Goal: Information Seeking & Learning: Learn about a topic

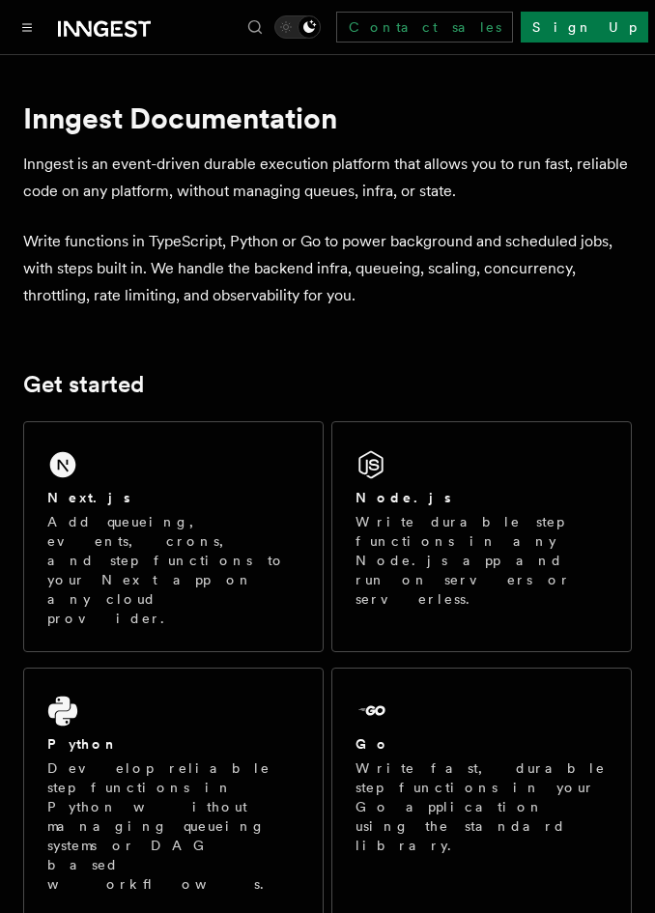
click at [36, 24] on button "Toggle navigation" at bounding box center [26, 26] width 23 height 23
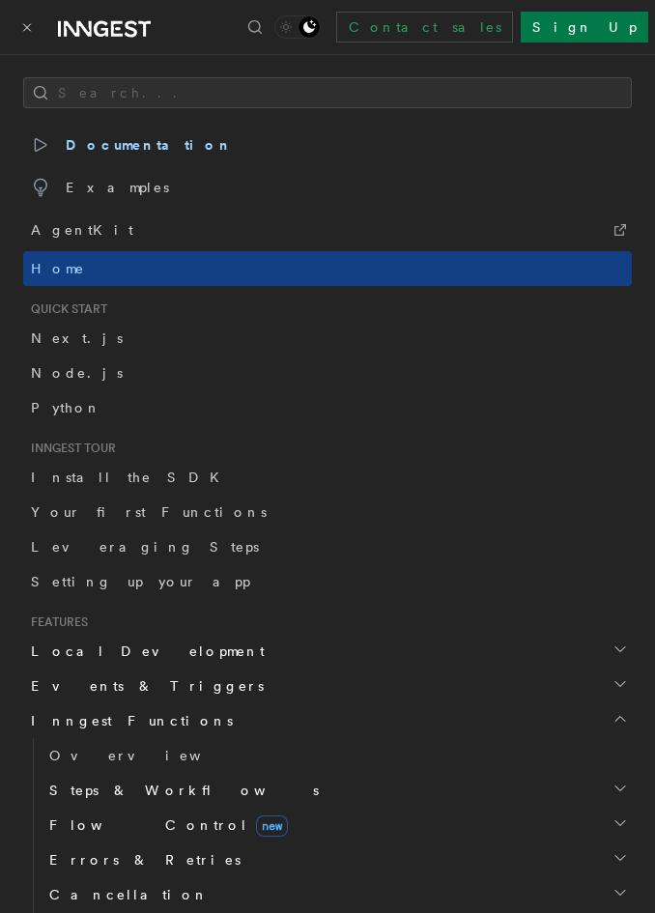
click at [187, 512] on link "Your first Functions" at bounding box center [327, 511] width 608 height 35
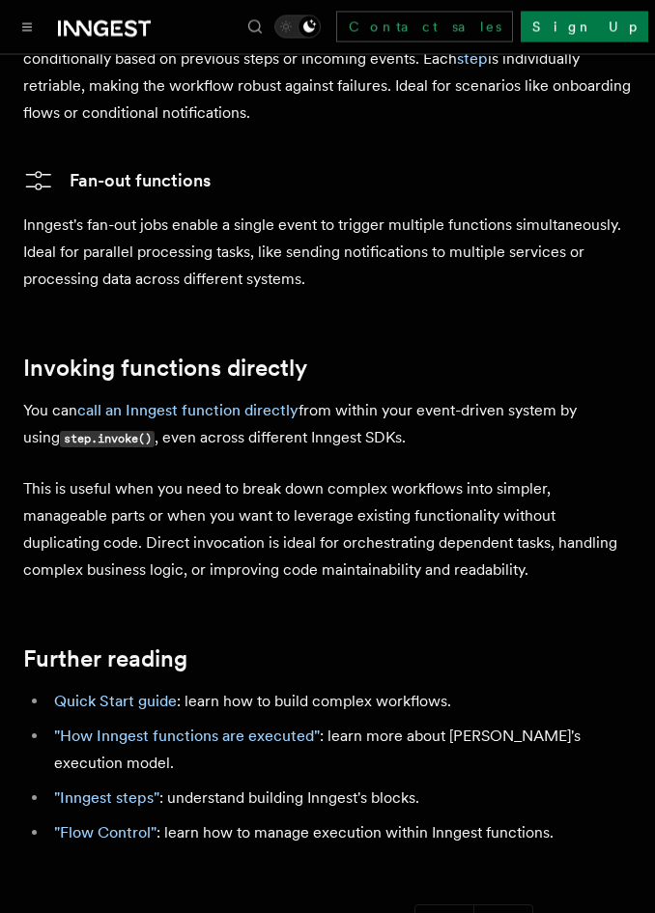
scroll to position [3950, 0]
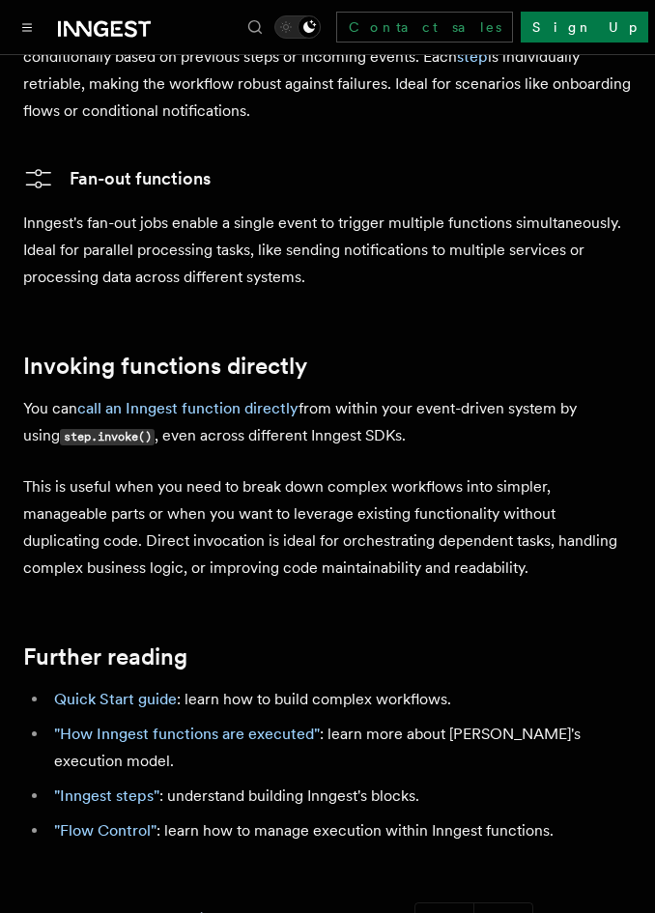
click at [269, 399] on link "call an Inngest function directly" at bounding box center [187, 408] width 221 height 18
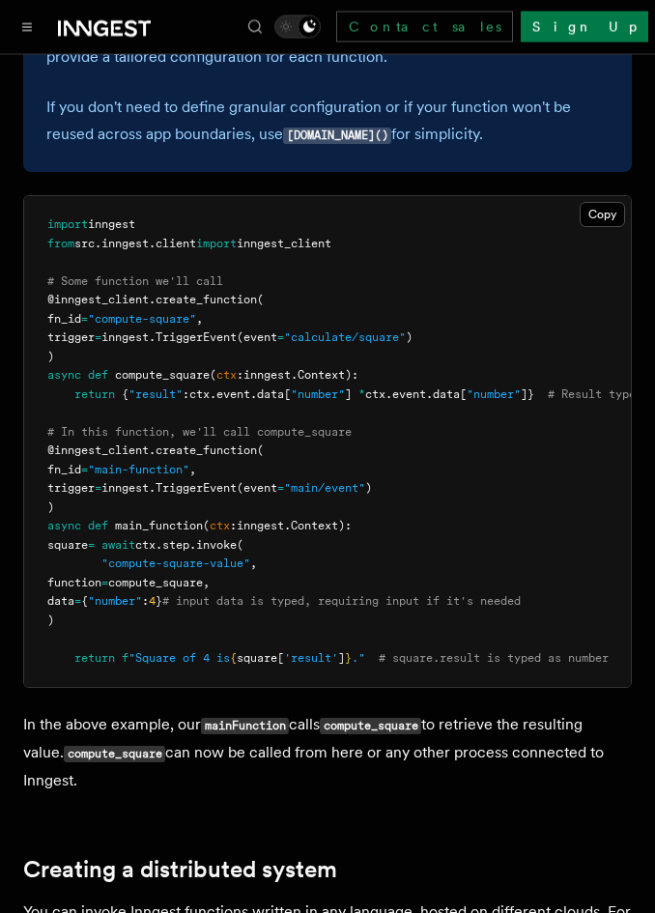
scroll to position [1487, 0]
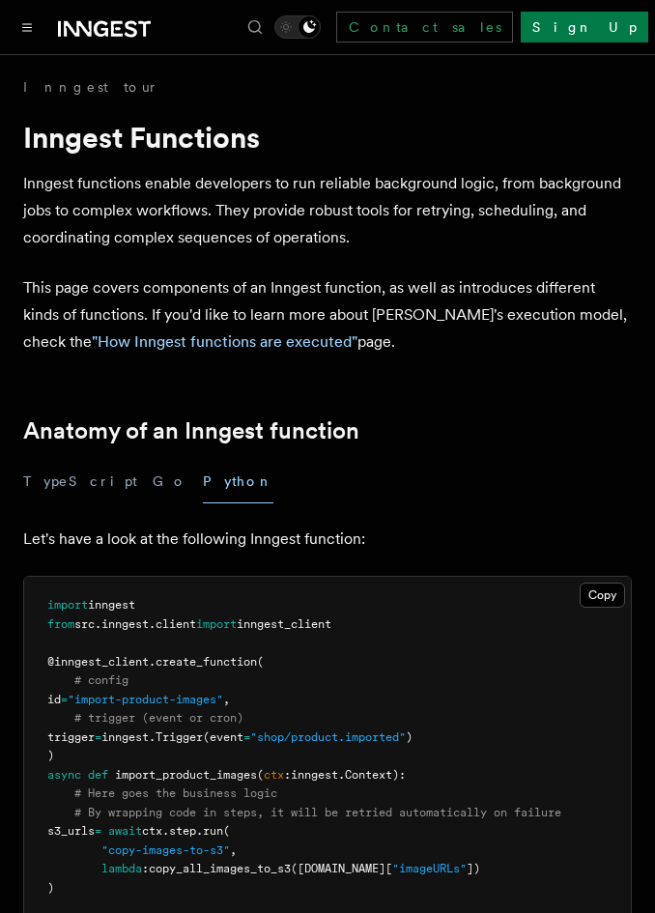
click at [25, 32] on button "Toggle navigation" at bounding box center [26, 26] width 23 height 23
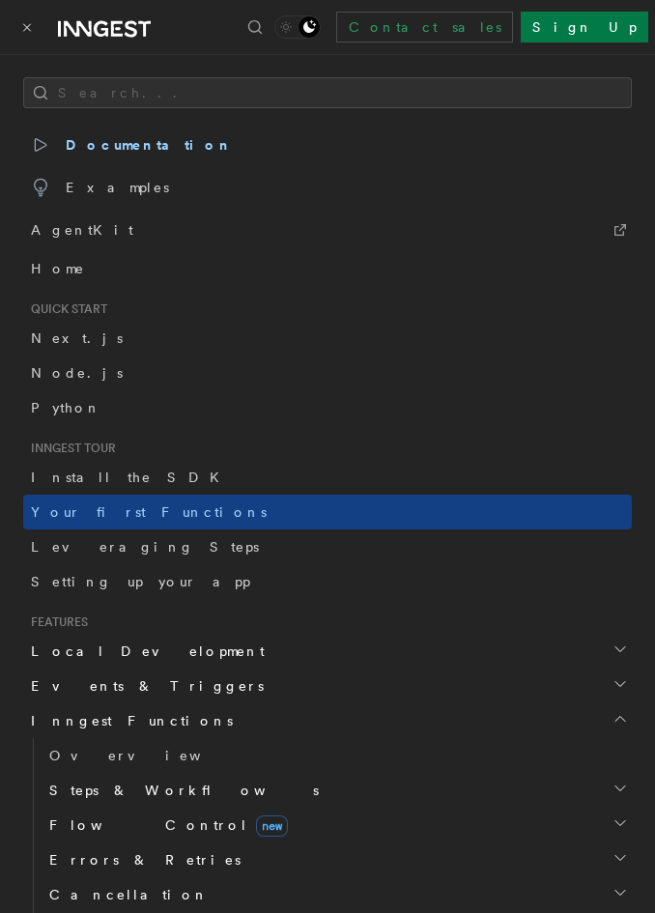
click at [161, 552] on link "Leveraging Steps" at bounding box center [327, 546] width 608 height 35
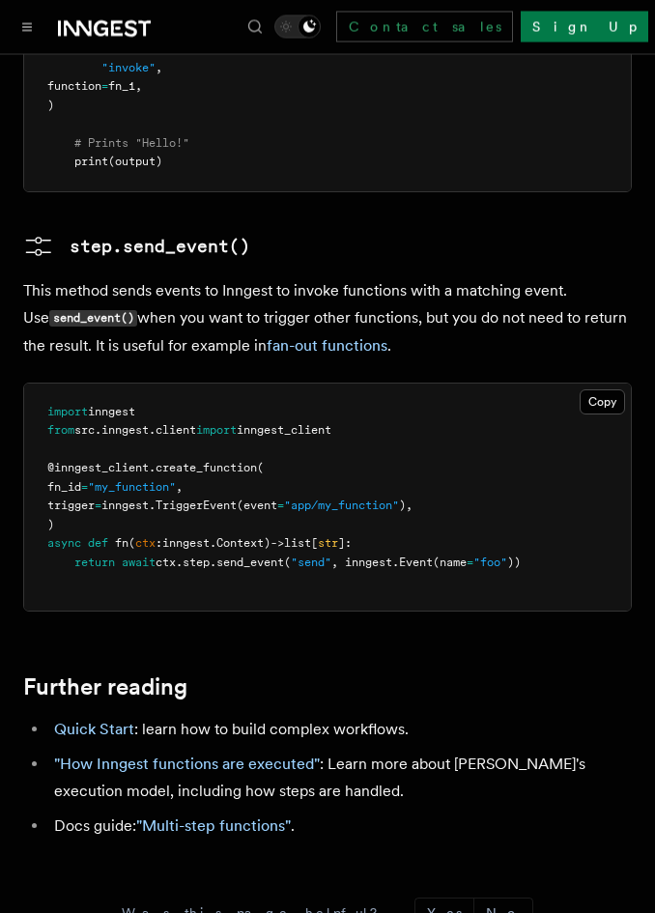
scroll to position [4494, 0]
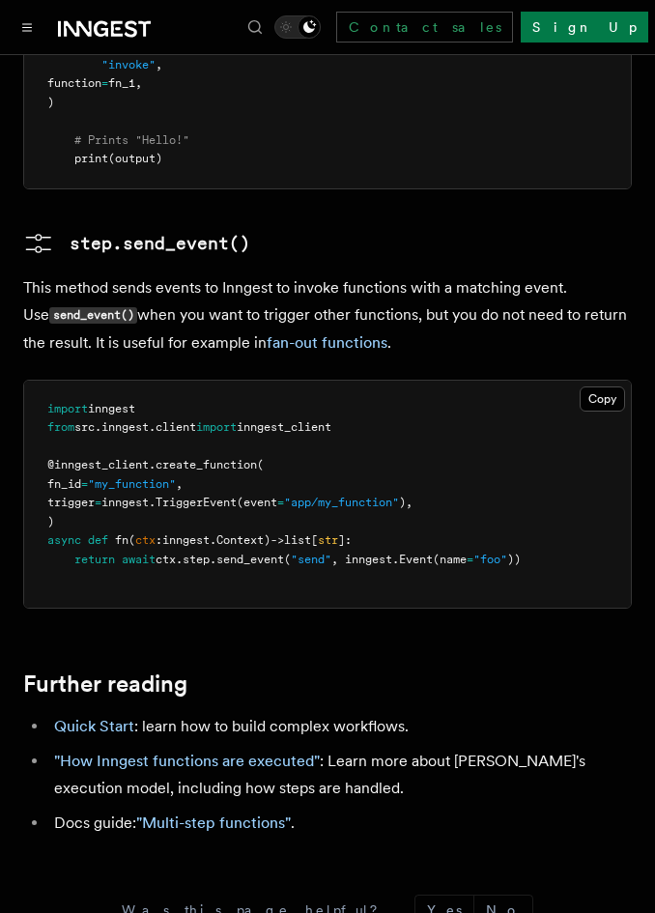
click at [24, 30] on icon "Toggle navigation" at bounding box center [27, 27] width 10 height 9
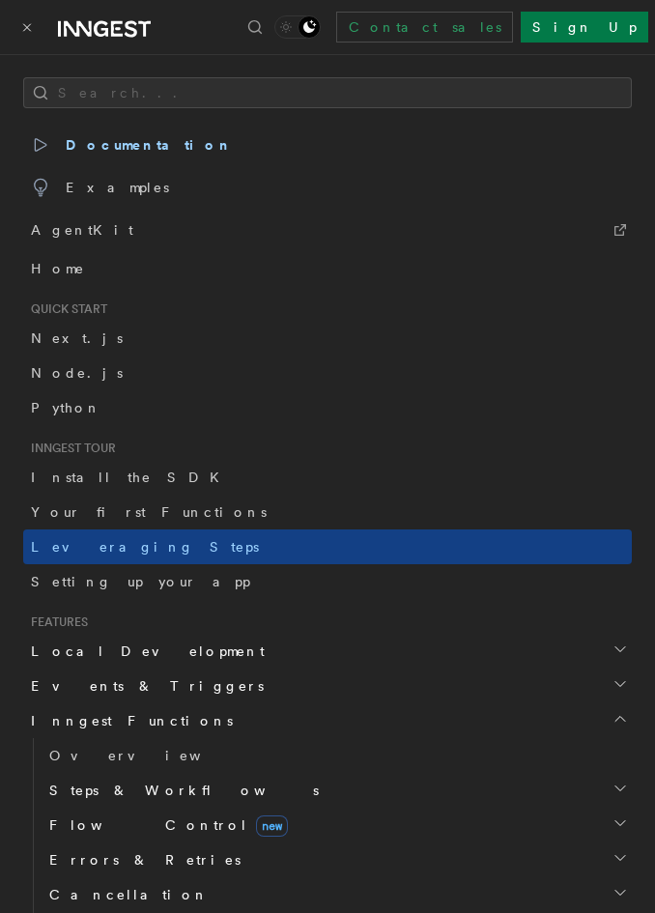
click at [221, 591] on link "Setting up your app" at bounding box center [327, 581] width 608 height 35
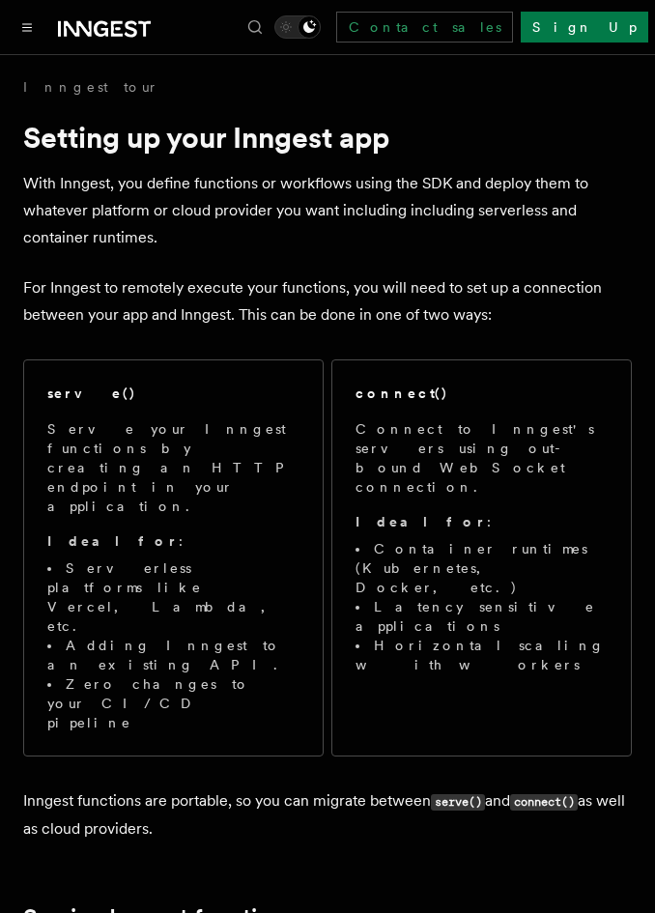
click at [37, 23] on button "Toggle navigation" at bounding box center [26, 26] width 23 height 23
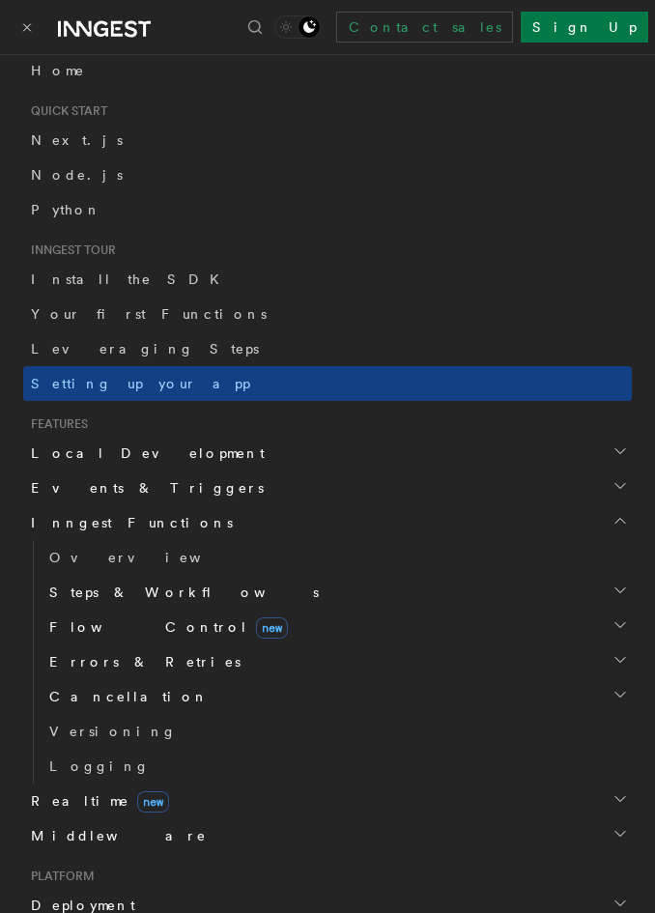
scroll to position [197, 0]
click at [219, 460] on h2 "Local Development" at bounding box center [327, 454] width 608 height 35
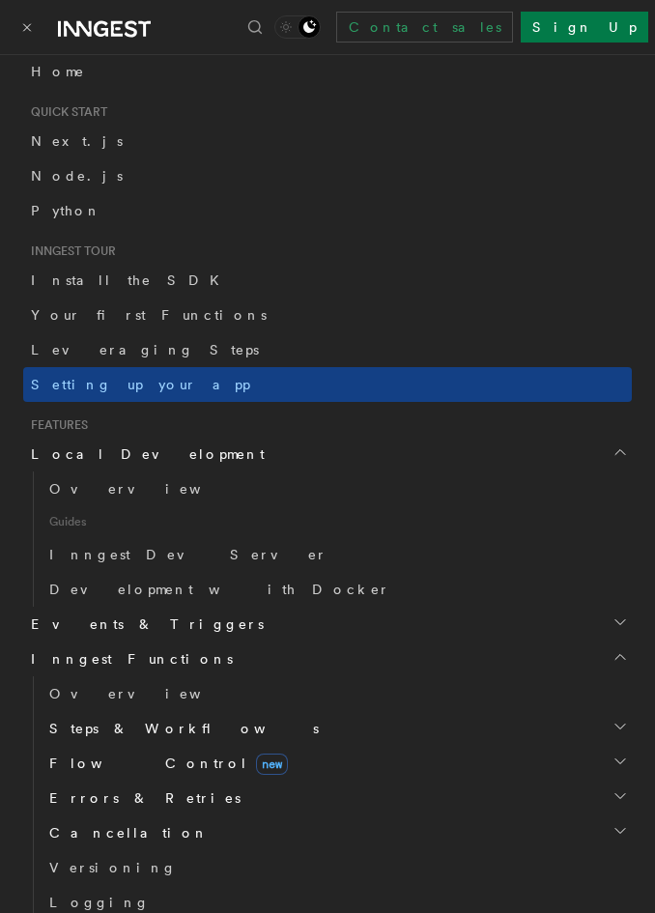
click at [133, 498] on link "Overview" at bounding box center [337, 488] width 590 height 35
